Goal: Information Seeking & Learning: Learn about a topic

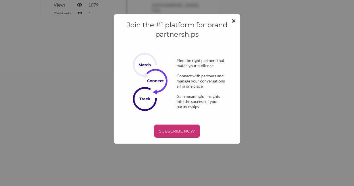
click at [233, 21] on span "×" at bounding box center [233, 21] width 5 height 10
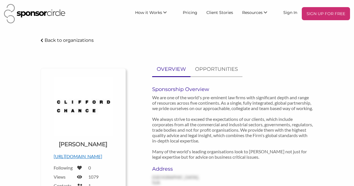
click at [72, 42] on p "Back to organizations" at bounding box center [69, 39] width 49 height 5
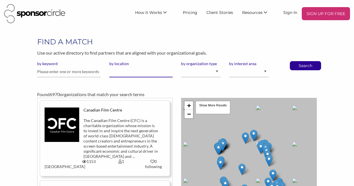
click at [136, 72] on input "by location" at bounding box center [141, 71] width 64 height 11
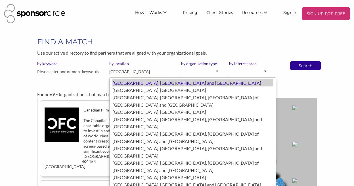
click at [144, 84] on div "London, United Kingdom of Great Britain and Northern Ireland" at bounding box center [192, 82] width 161 height 7
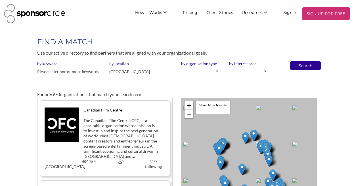
type input "[GEOGRAPHIC_DATA]"
click at [201, 70] on select "I am an event organizer seeking new partnerships with suppliers, exhibitors or …" at bounding box center [200, 71] width 39 height 11
select select "Property"
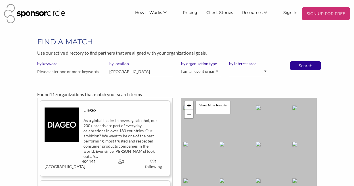
select select "1"
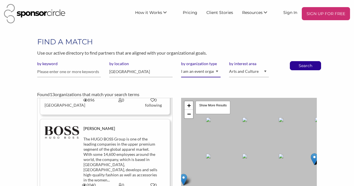
click at [199, 73] on select "I am an event organizer seeking new partnerships with suppliers, exhibitors or …" at bounding box center [200, 71] width 39 height 11
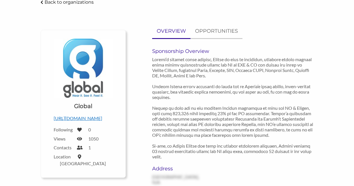
scroll to position [43, 0]
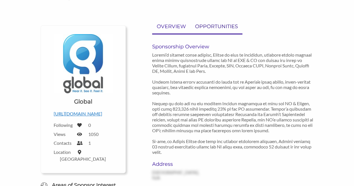
click at [213, 28] on p "OPPORTUNITIES" at bounding box center [216, 26] width 43 height 8
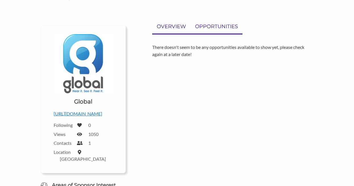
click at [177, 29] on p "OVERVIEW" at bounding box center [171, 26] width 29 height 8
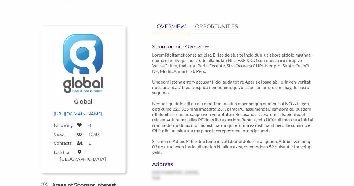
click at [91, 114] on p "[URL][DOMAIN_NAME]" at bounding box center [83, 113] width 59 height 7
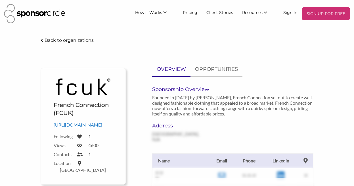
click at [87, 126] on p "[URL][DOMAIN_NAME]" at bounding box center [83, 124] width 59 height 7
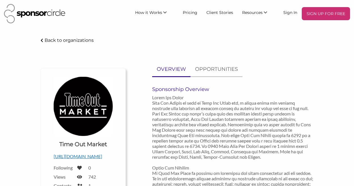
scroll to position [4, 0]
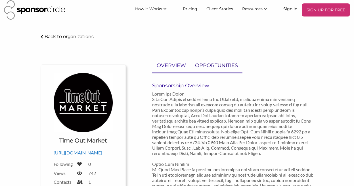
click at [211, 63] on p "OPPORTUNITIES" at bounding box center [216, 65] width 43 height 8
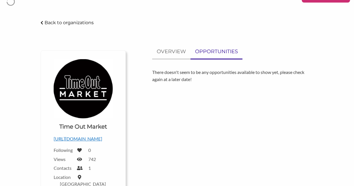
scroll to position [20, 0]
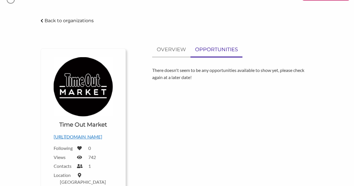
click at [94, 136] on p "[URL][DOMAIN_NAME]" at bounding box center [83, 136] width 59 height 7
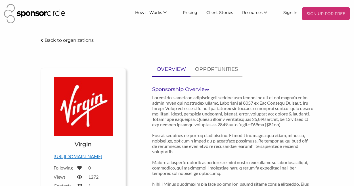
scroll to position [34, 0]
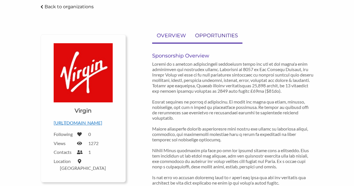
click at [212, 37] on p "OPPORTUNITIES" at bounding box center [216, 36] width 43 height 8
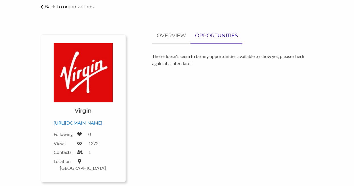
click at [84, 121] on p "[URL][DOMAIN_NAME]" at bounding box center [83, 122] width 59 height 7
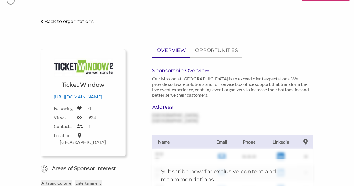
scroll to position [20, 0]
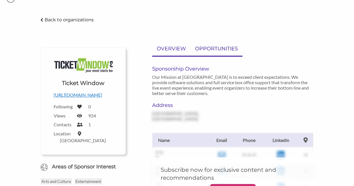
click at [217, 49] on p "OPPORTUNITIES" at bounding box center [216, 49] width 43 height 8
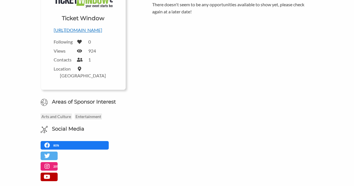
scroll to position [85, 0]
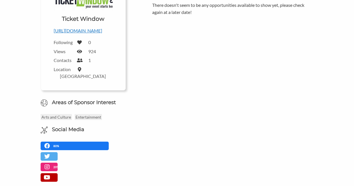
click at [92, 30] on p "https://ticketwindow.ca" at bounding box center [83, 30] width 59 height 7
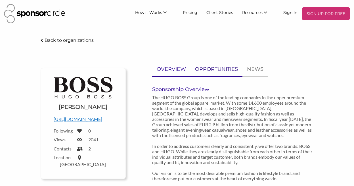
click at [228, 70] on p "OPPORTUNITIES" at bounding box center [216, 69] width 43 height 8
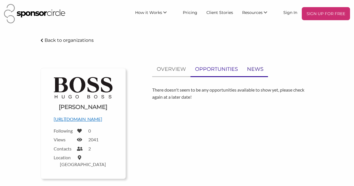
click at [256, 67] on p "NEWS" at bounding box center [255, 69] width 16 height 8
